Goal: Communication & Community: Answer question/provide support

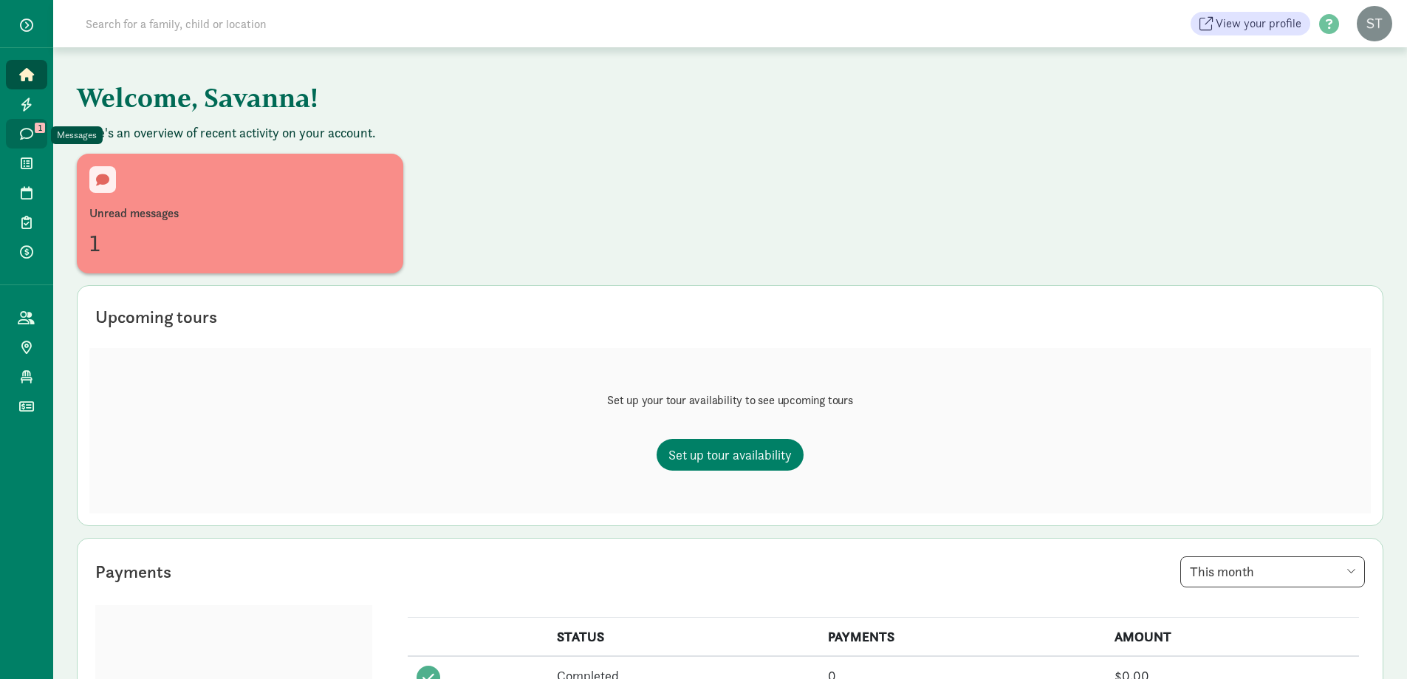
click at [33, 132] on icon at bounding box center [26, 133] width 13 height 13
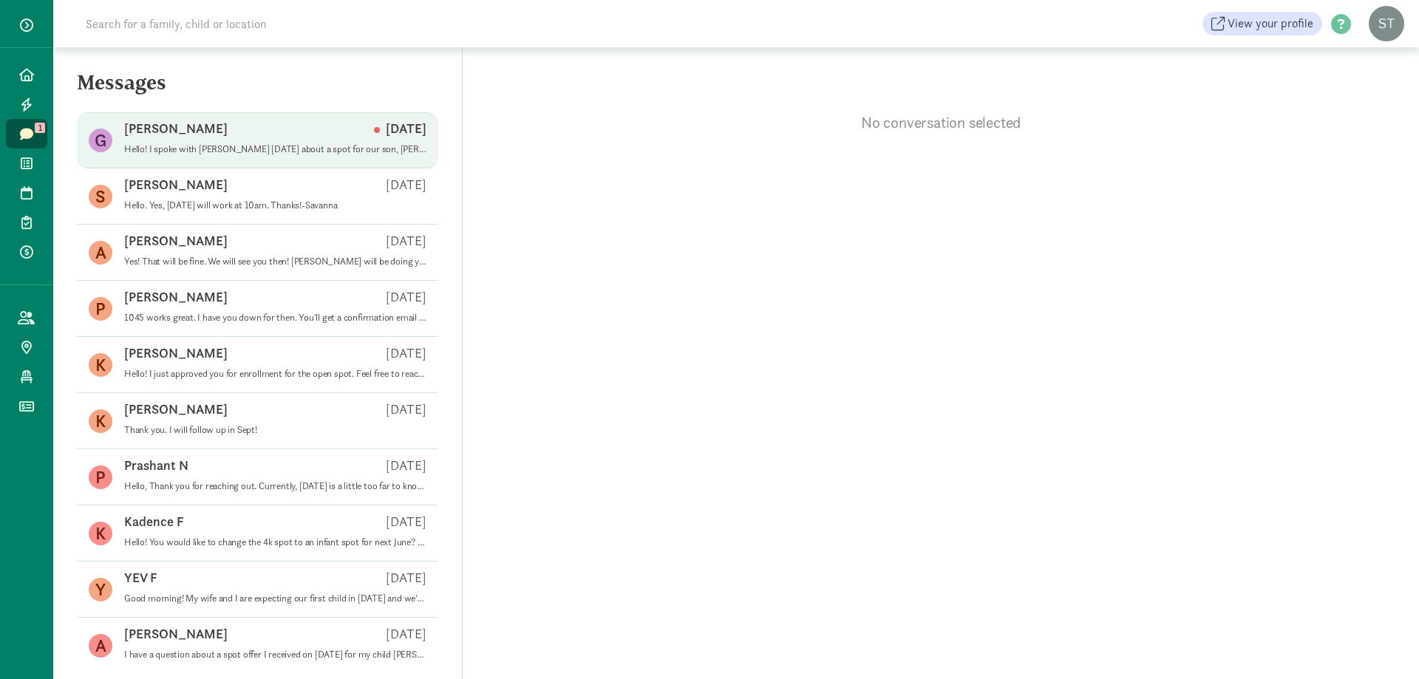
click at [238, 137] on div "Gabriel H Sep 09" at bounding box center [275, 132] width 302 height 24
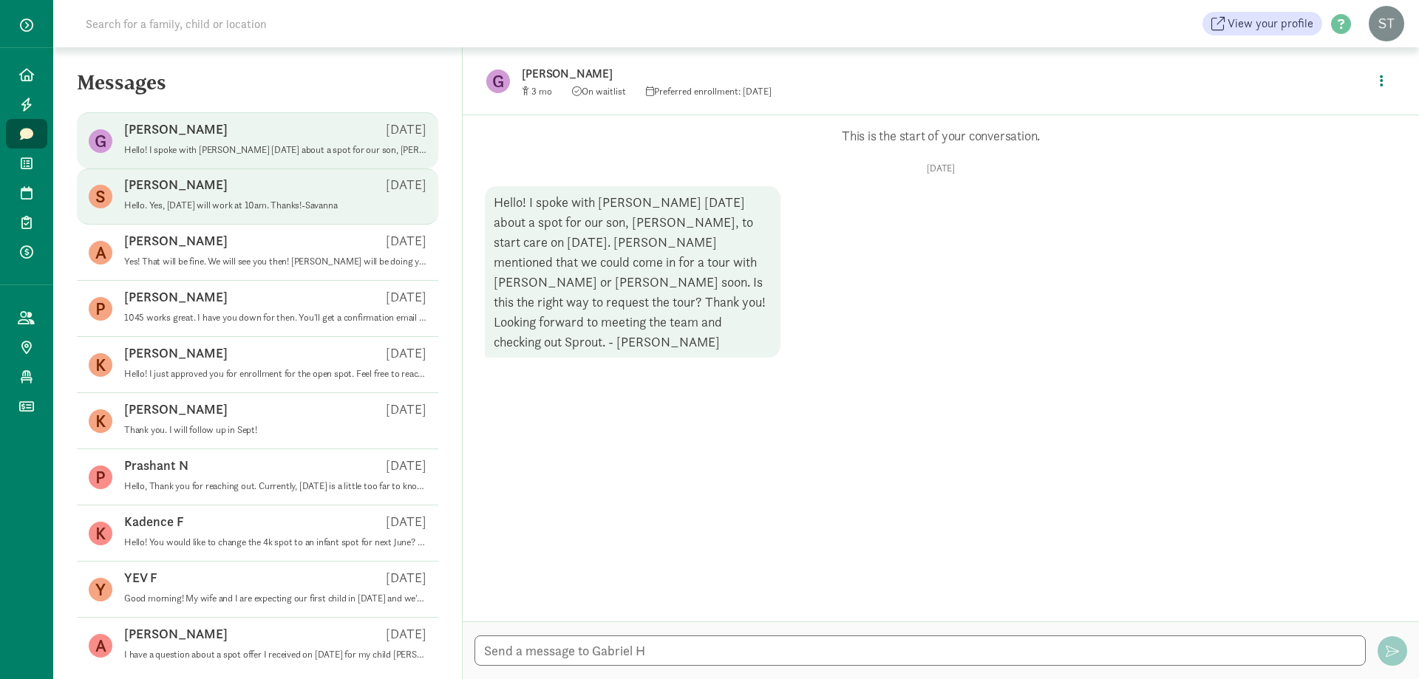
click at [275, 205] on p "Hello. Yes, Thursday the 11th will work at 10am. Thanks!-Savanna" at bounding box center [275, 205] width 302 height 12
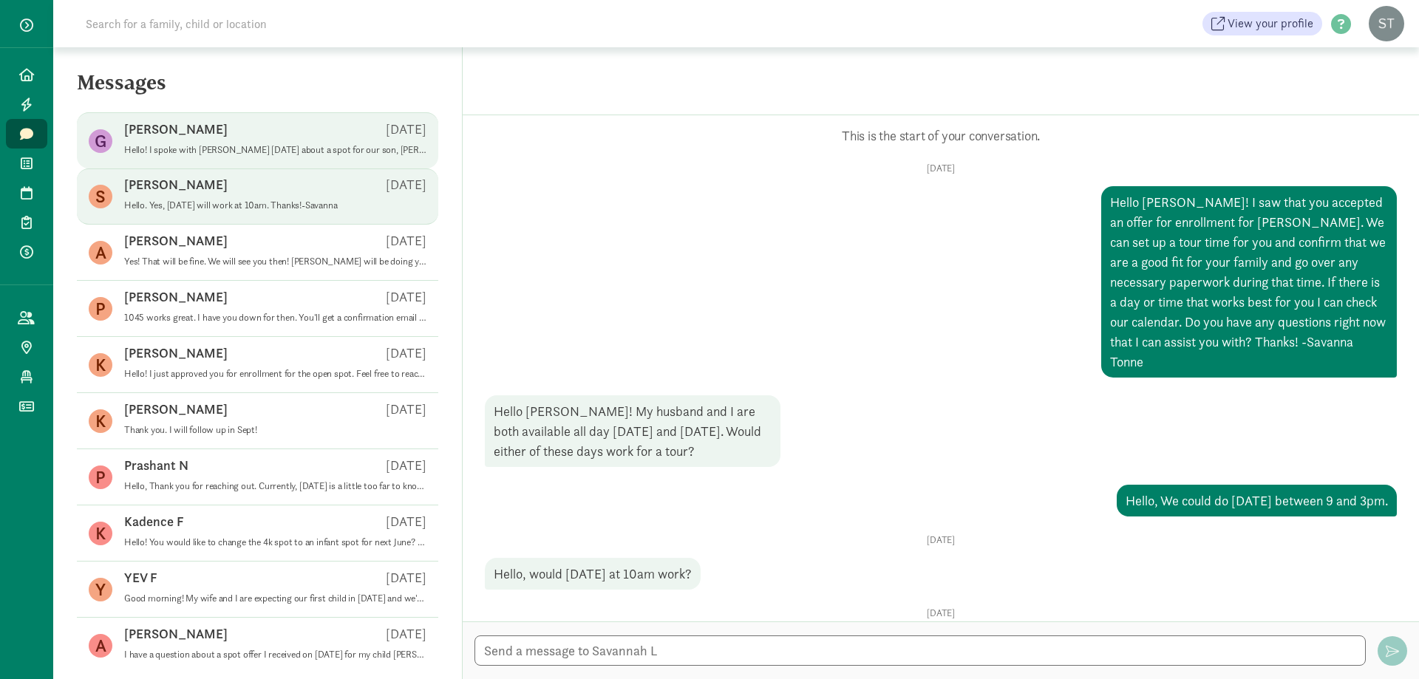
scroll to position [119, 0]
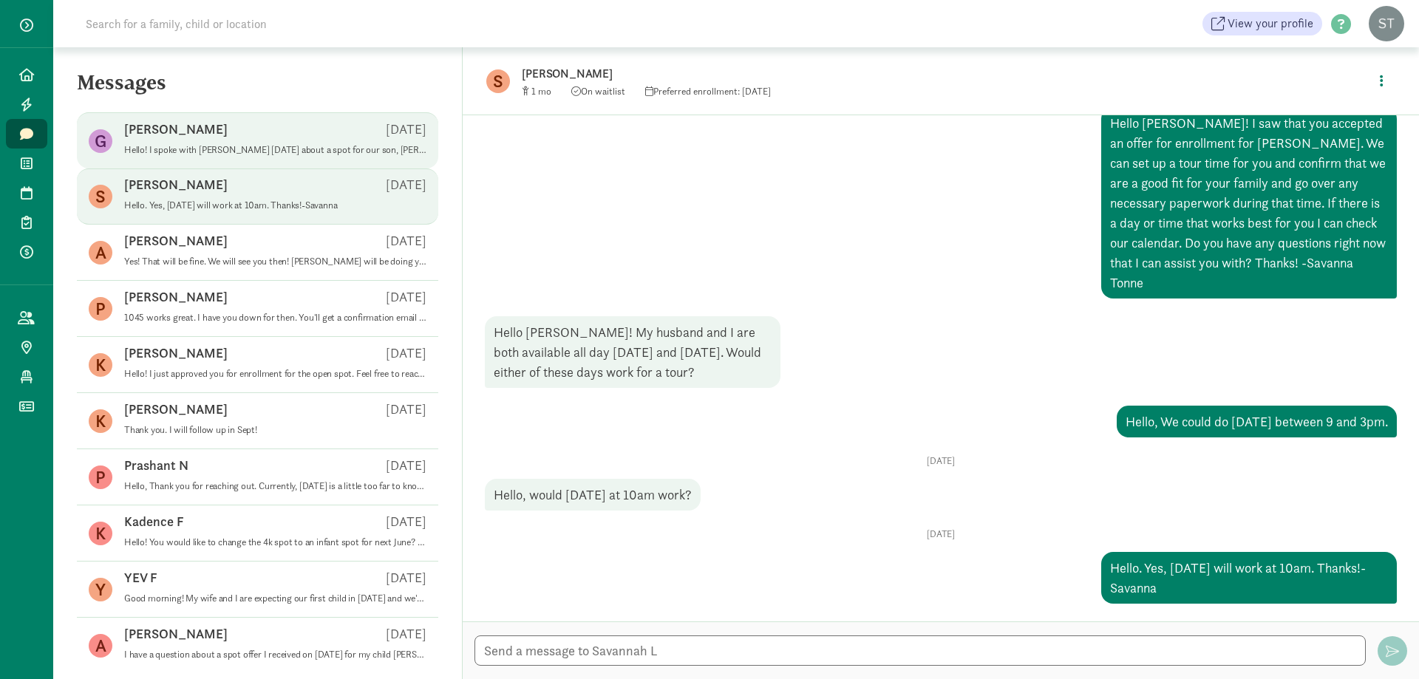
click at [290, 134] on div "Gabriel H Sep 09" at bounding box center [275, 132] width 302 height 24
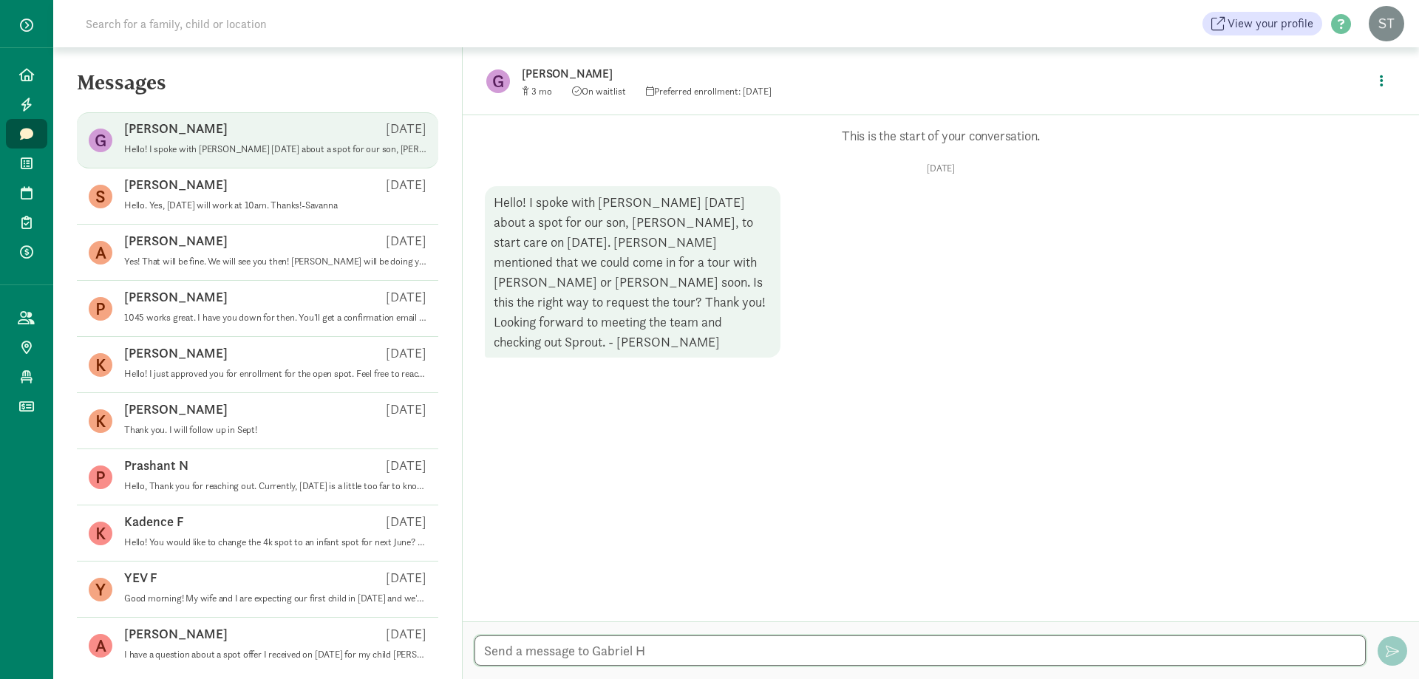
drag, startPoint x: 612, startPoint y: 655, endPoint x: 625, endPoint y: 646, distance: 15.0
click at [612, 655] on textarea at bounding box center [919, 650] width 891 height 30
click at [781, 648] on textarea "Hello, We would have availability on Monday the 15th from 830 to 300" at bounding box center [919, 650] width 891 height 30
click at [1023, 645] on textarea "Hello, We would have availability on Monday the 15th or Wednesday the 17th from…" at bounding box center [919, 650] width 891 height 30
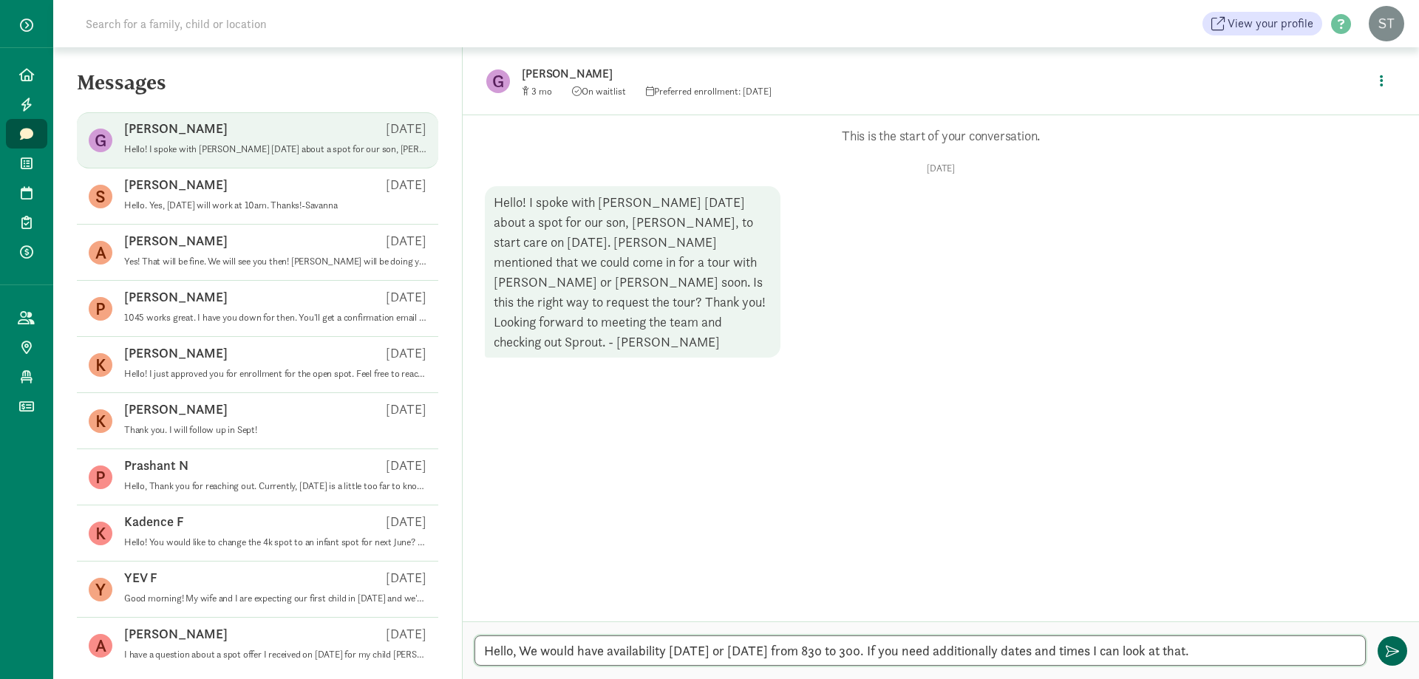
type textarea "Hello, We would have availability on Monday the 15th or Wednesday the 17th from…"
click at [1397, 649] on span "button" at bounding box center [1391, 650] width 13 height 13
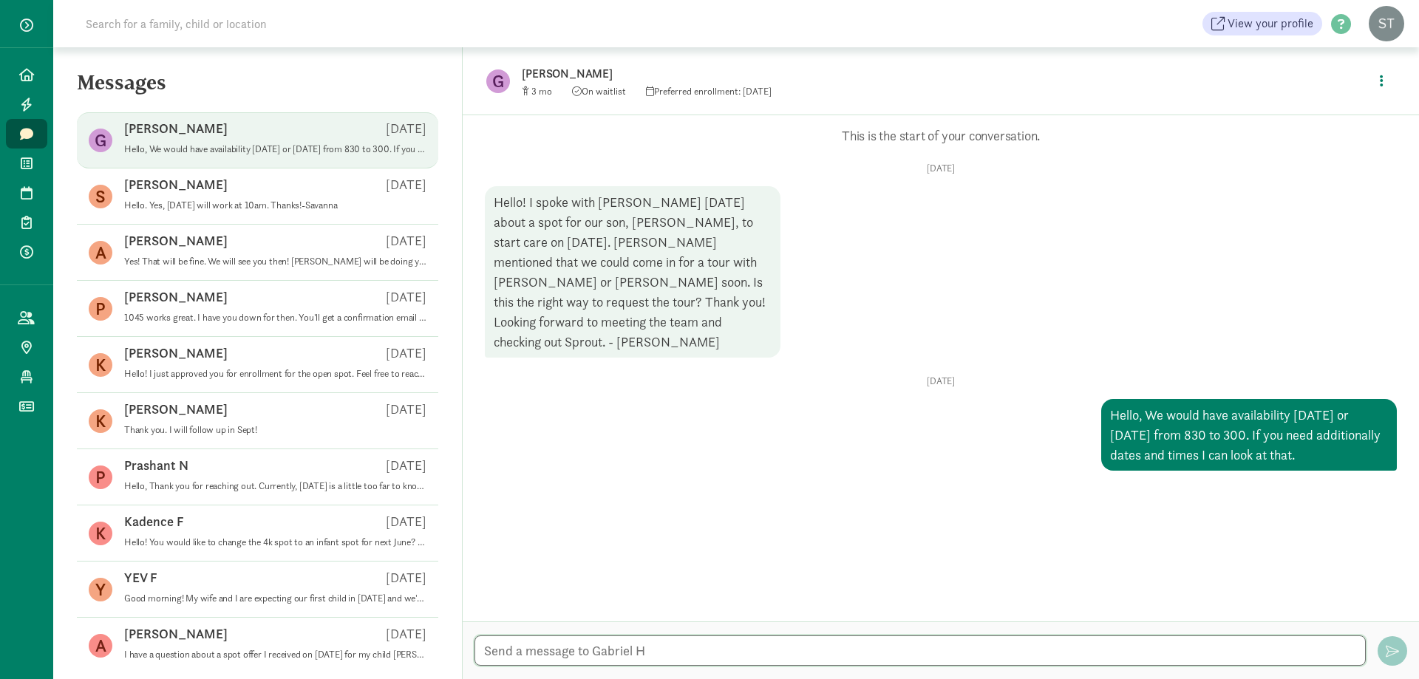
click at [824, 650] on textarea at bounding box center [919, 650] width 891 height 30
